Goal: Transaction & Acquisition: Purchase product/service

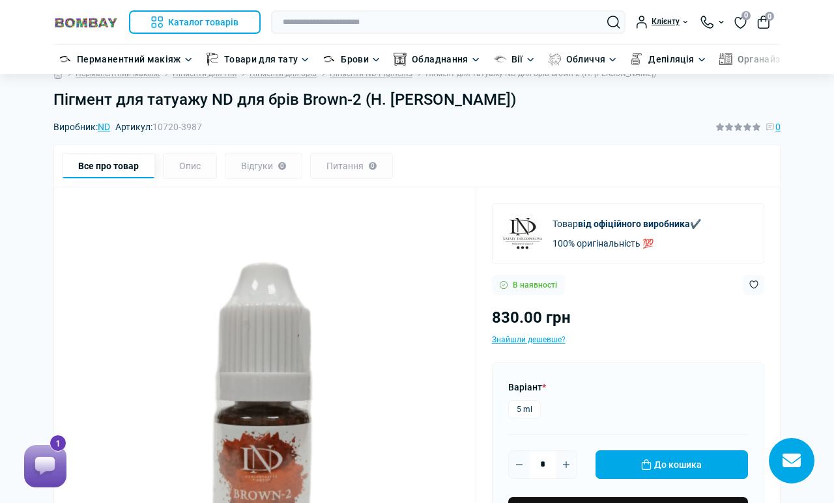
scroll to position [18, 0]
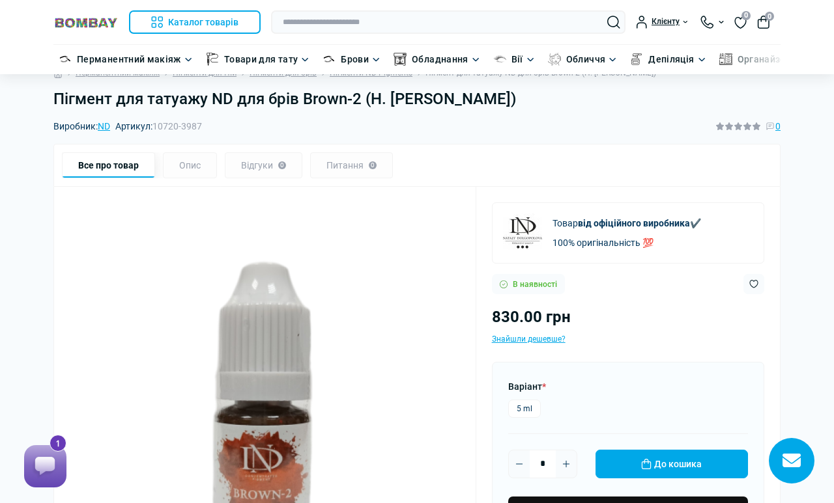
click at [539, 230] on img at bounding box center [522, 233] width 39 height 39
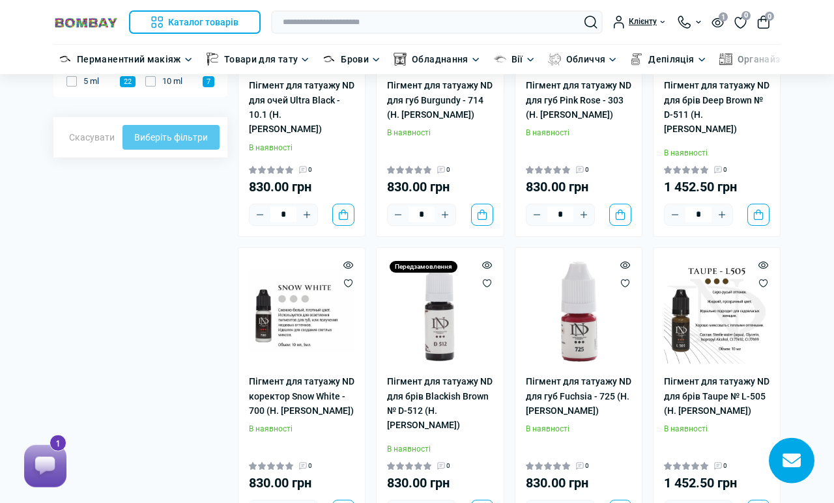
scroll to position [245, 0]
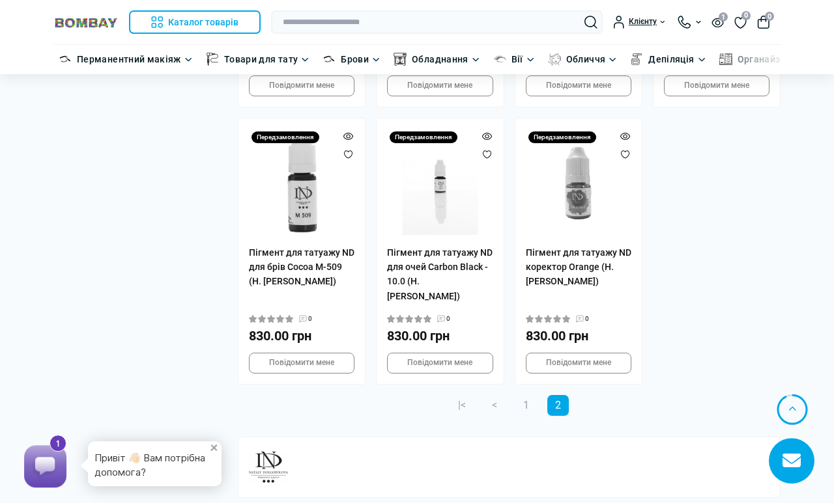
scroll to position [2896, 0]
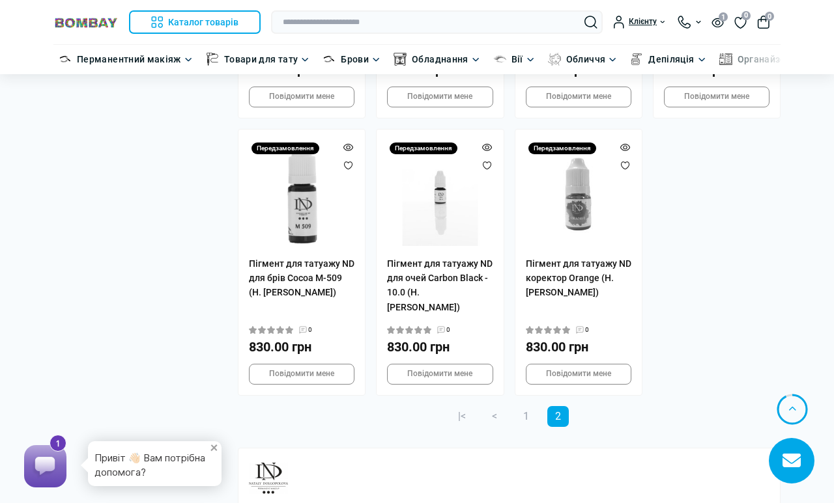
click at [560, 406] on span "2" at bounding box center [557, 416] width 21 height 21
click at [523, 406] on link "1" at bounding box center [525, 416] width 21 height 21
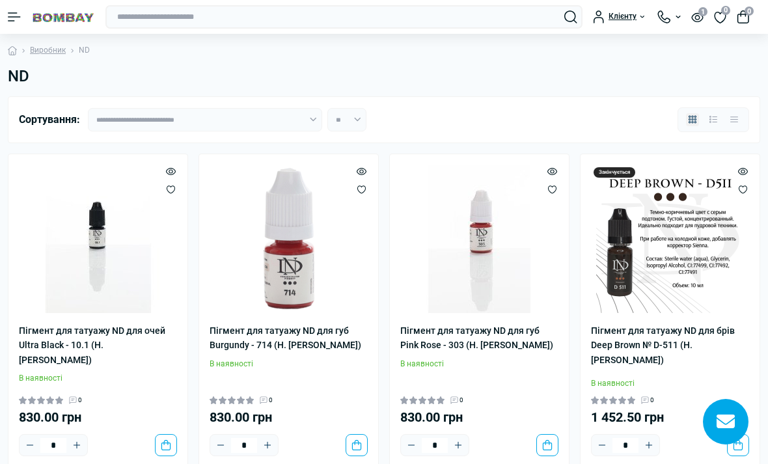
type input "*****"
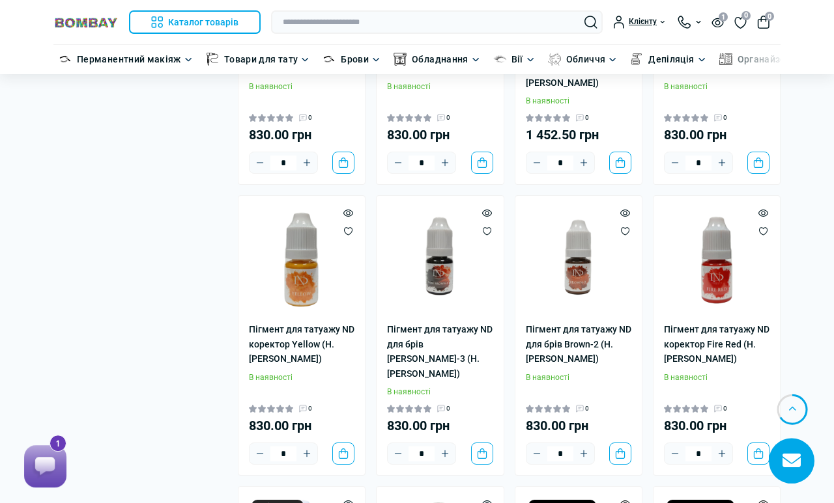
scroll to position [1735, 0]
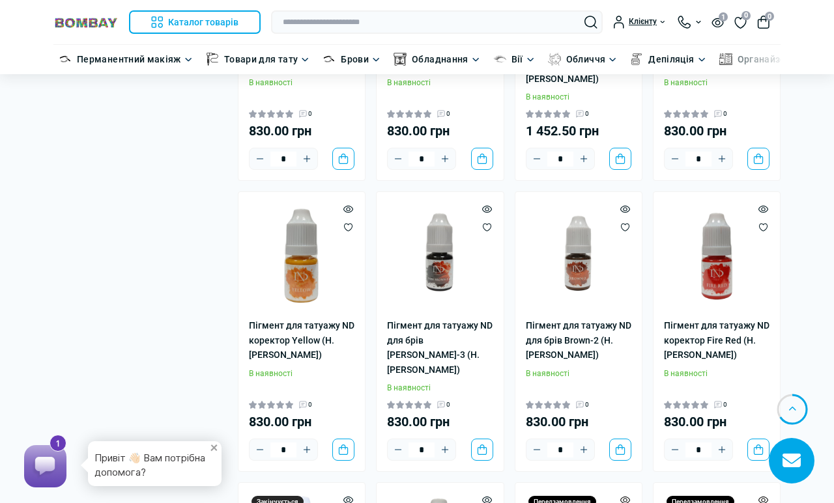
click at [432, 318] on link "Пігмент для татуажу ND для брів Dark Brown-3 (Н. Долгополова)" at bounding box center [439, 347] width 105 height 59
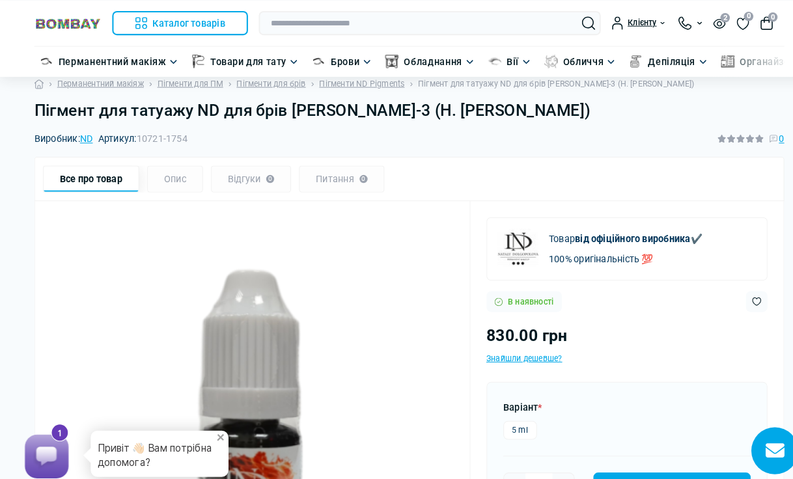
scroll to position [53, 0]
